Goal: Information Seeking & Learning: Learn about a topic

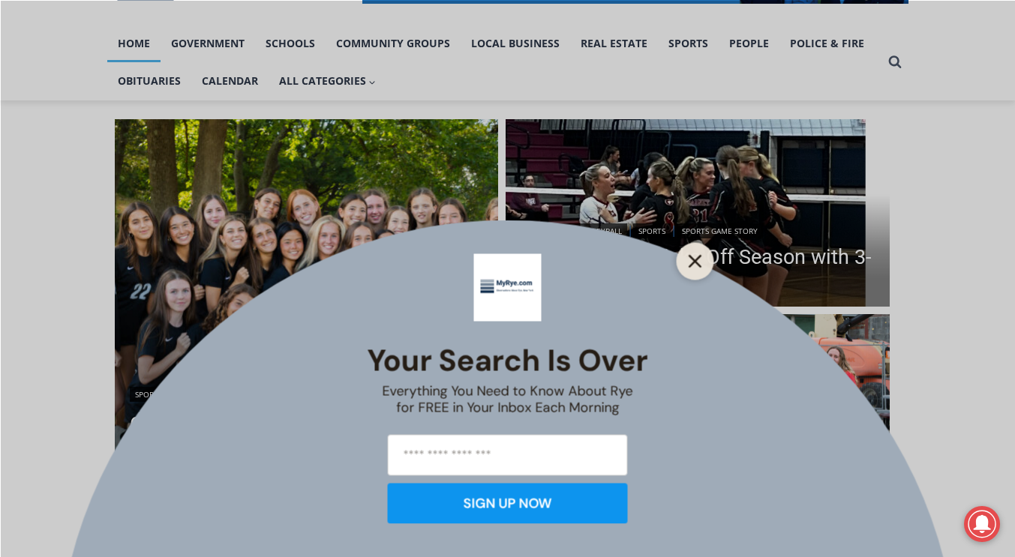
click at [687, 260] on button "Close" at bounding box center [695, 261] width 21 height 21
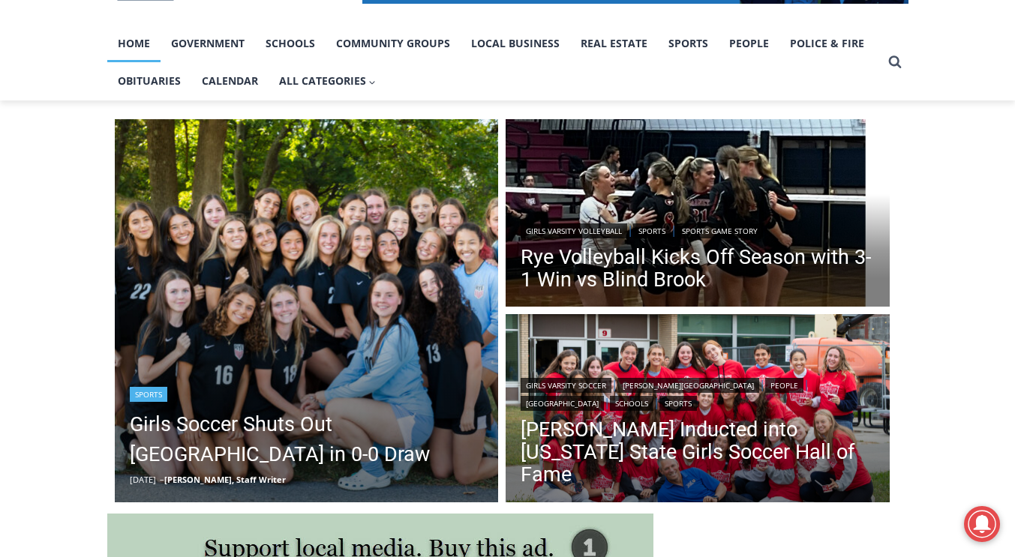
click at [289, 356] on img "Read More Girls Soccer Shuts Out Eastchester in 0-0 Draw" at bounding box center [307, 311] width 384 height 384
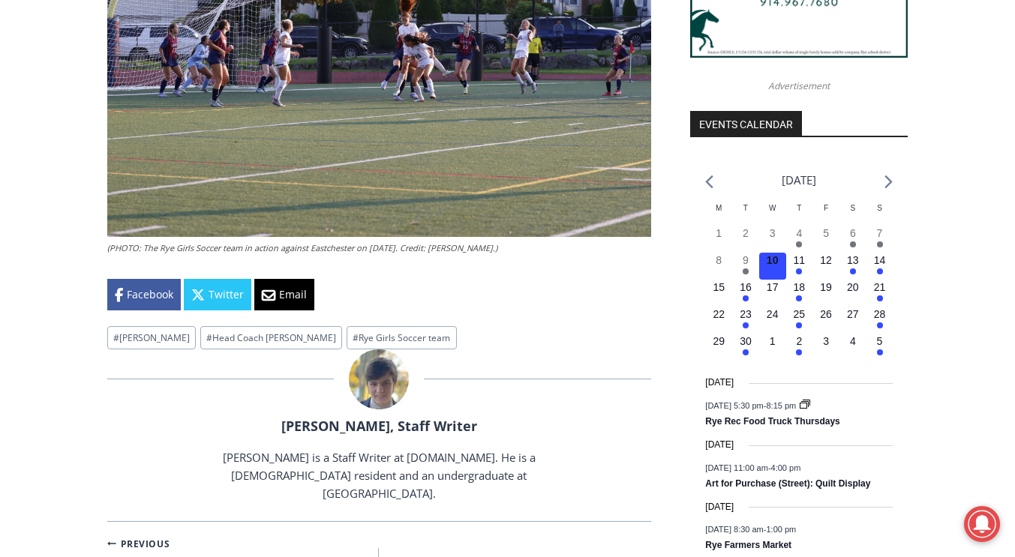
scroll to position [1583, 0]
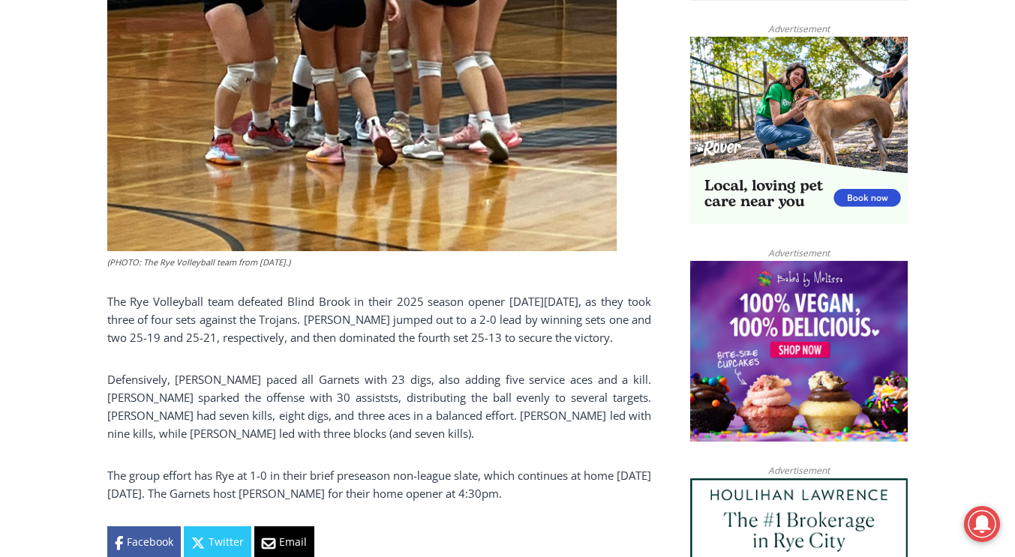
scroll to position [983, 0]
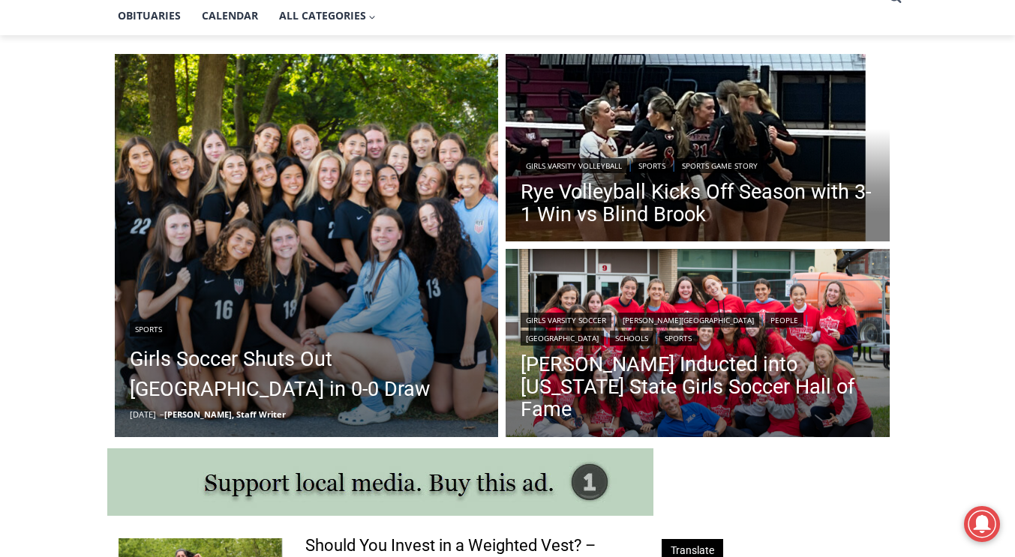
scroll to position [367, 0]
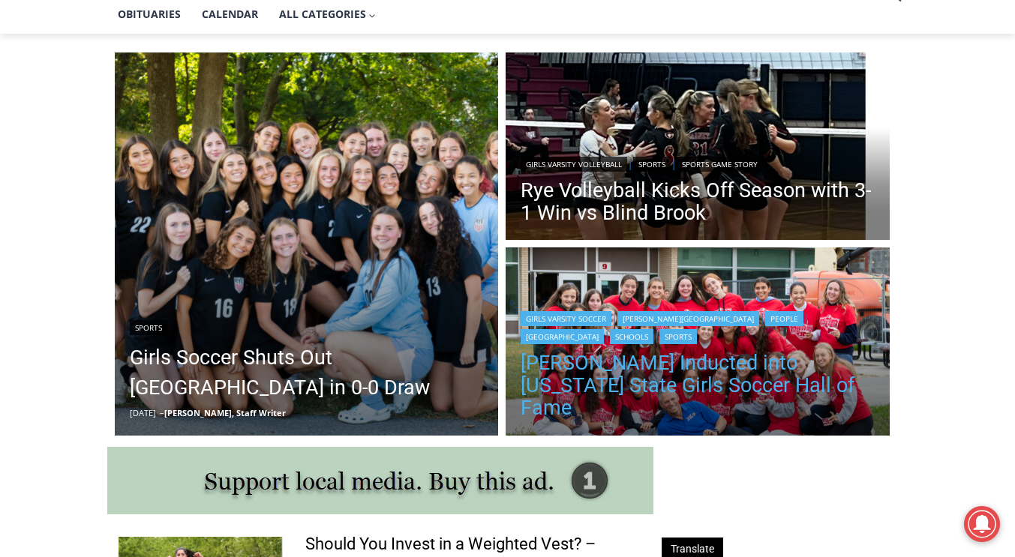
click at [591, 385] on link "[PERSON_NAME] Inducted into [US_STATE] State Girls Soccer Hall of Fame" at bounding box center [698, 386] width 354 height 68
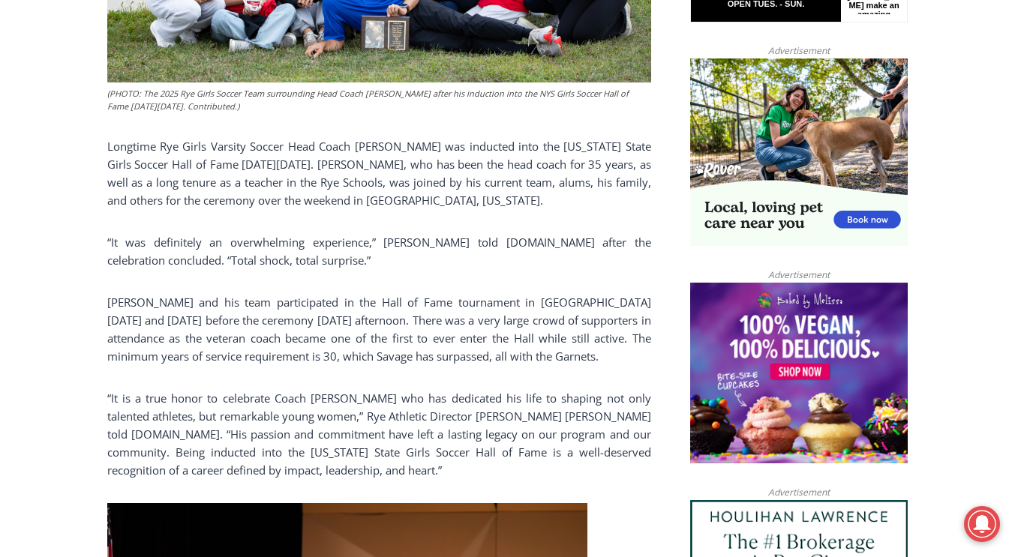
scroll to position [957, 0]
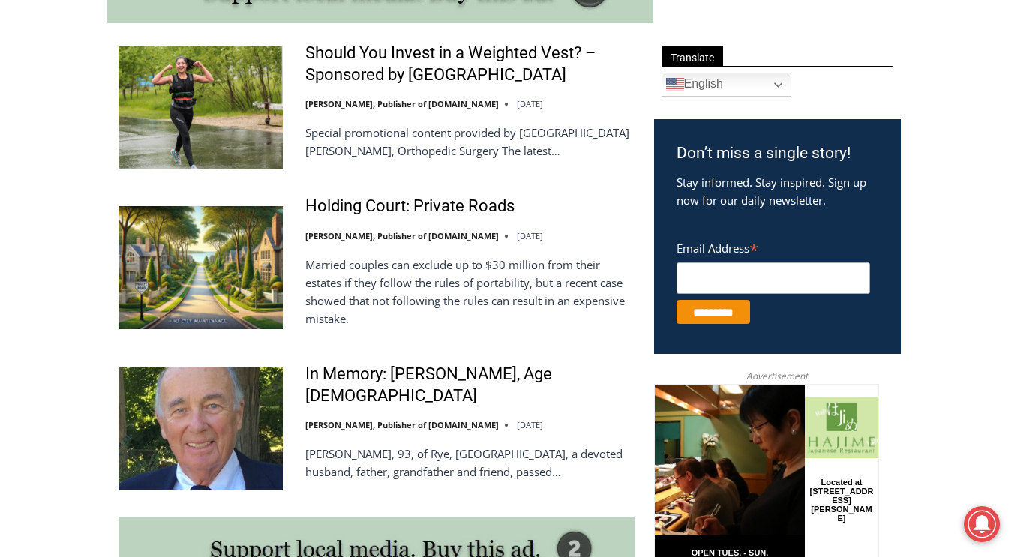
scroll to position [858, 0]
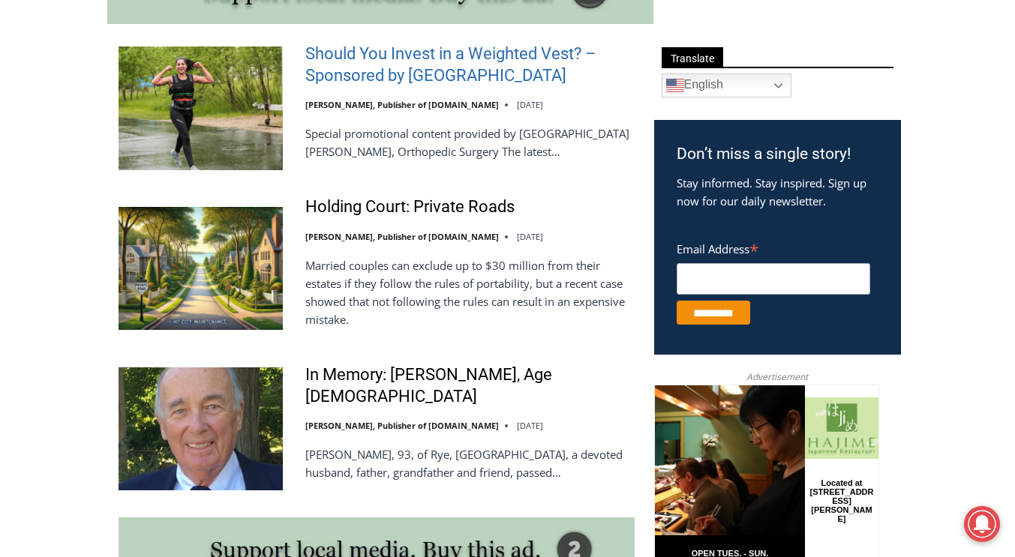
click at [379, 80] on link "Should You Invest in a Weighted Vest? – Sponsored by [GEOGRAPHIC_DATA]" at bounding box center [469, 65] width 329 height 43
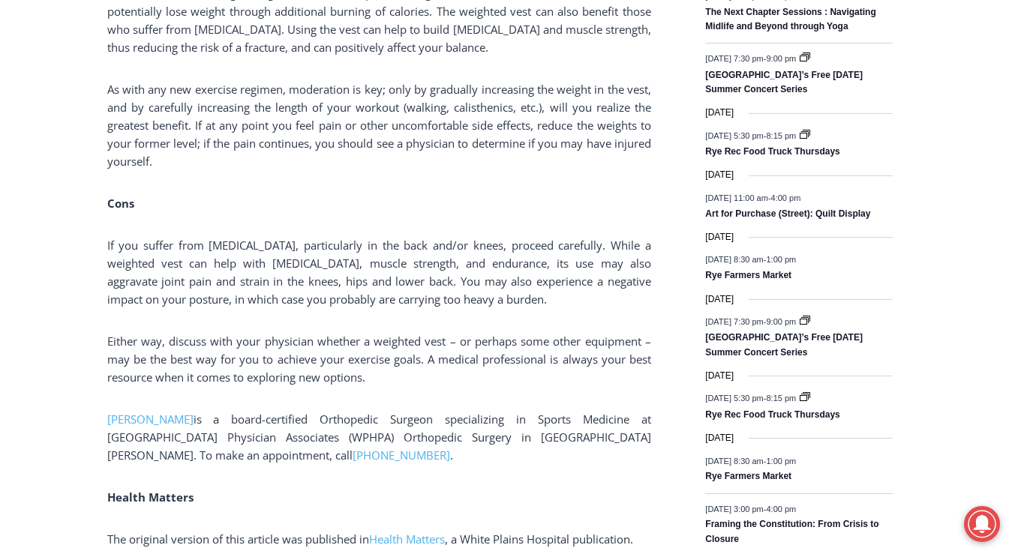
scroll to position [1993, 0]
